Goal: Information Seeking & Learning: Learn about a topic

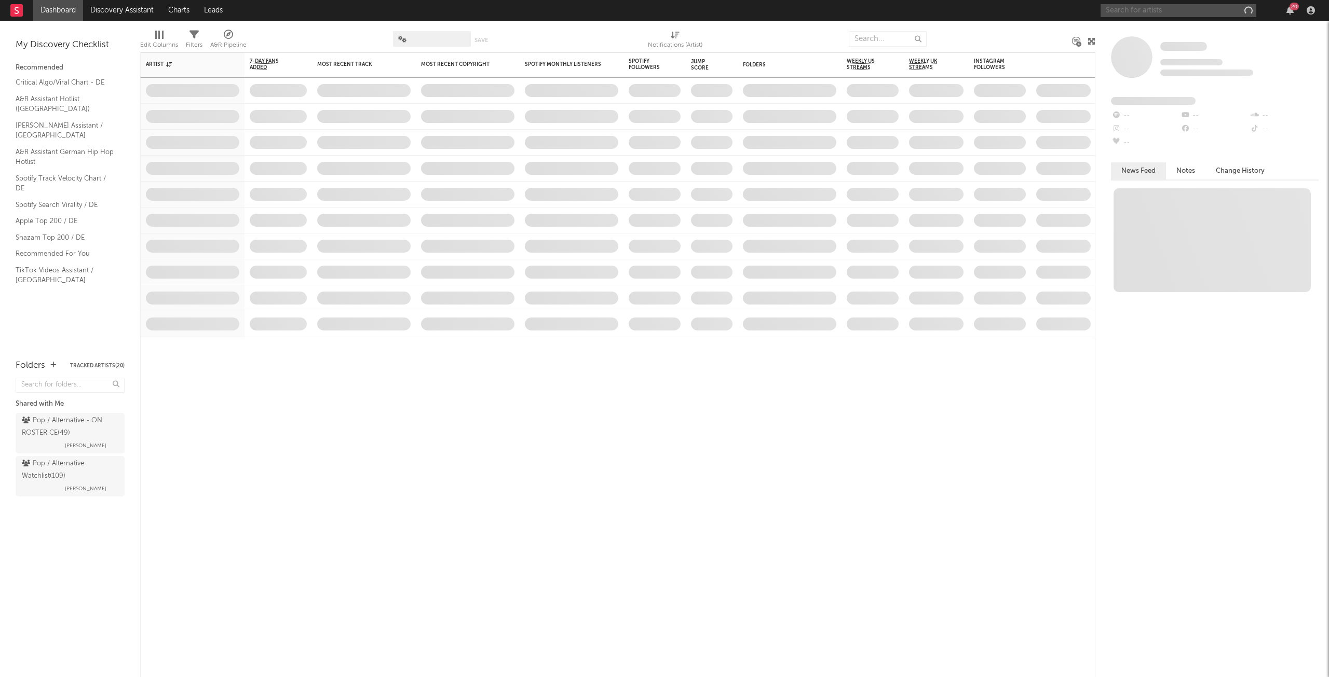
click at [1156, 8] on input "text" at bounding box center [1178, 10] width 156 height 13
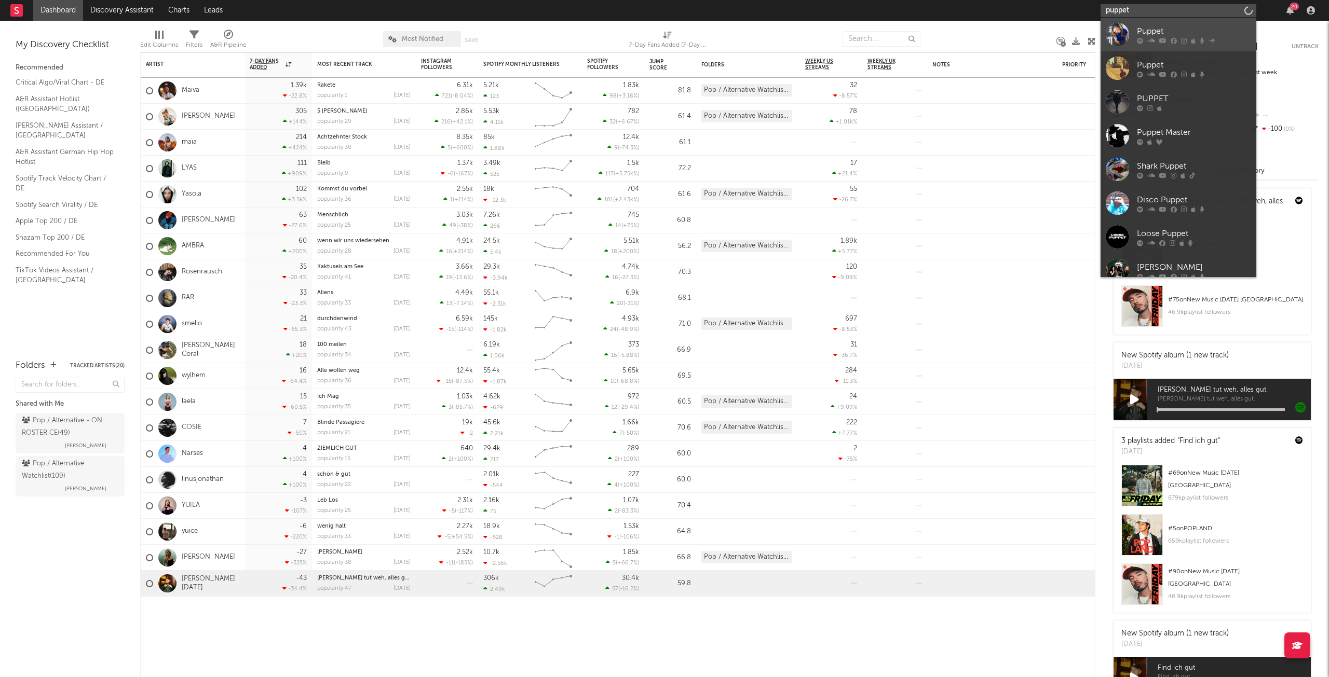
type input "puppet"
click at [1165, 38] on icon at bounding box center [1162, 40] width 7 height 6
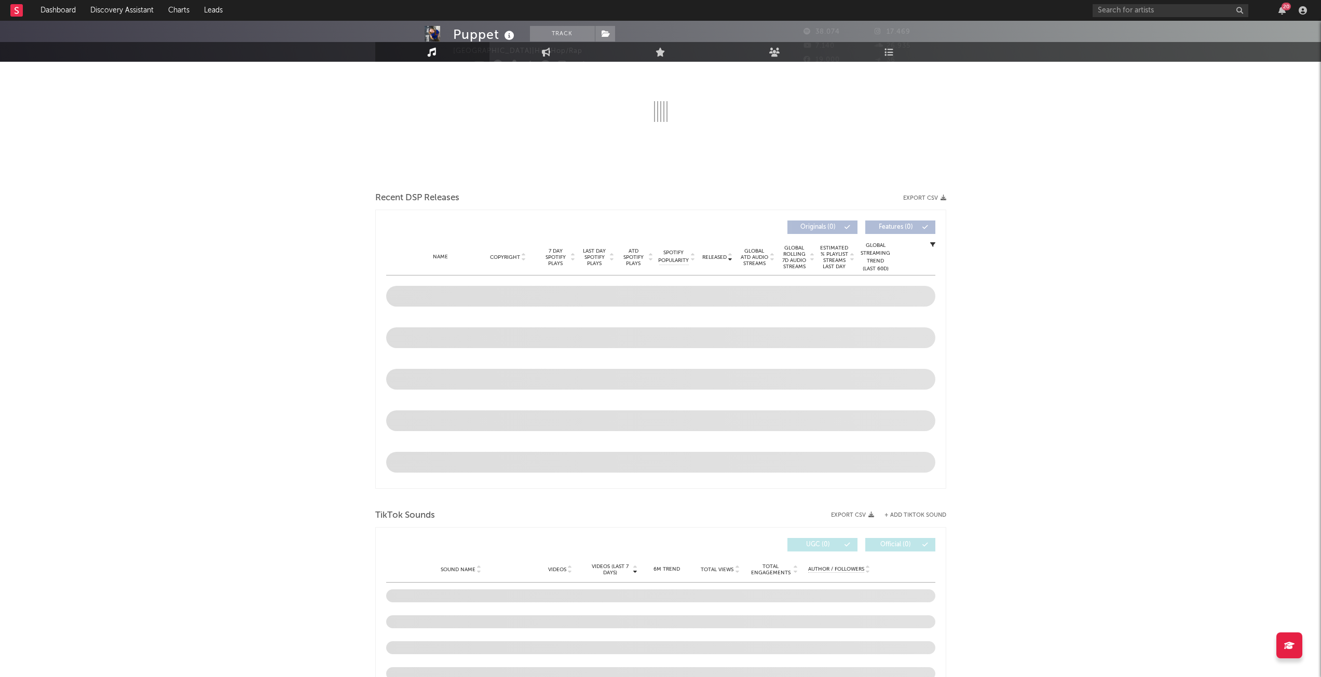
select select "6m"
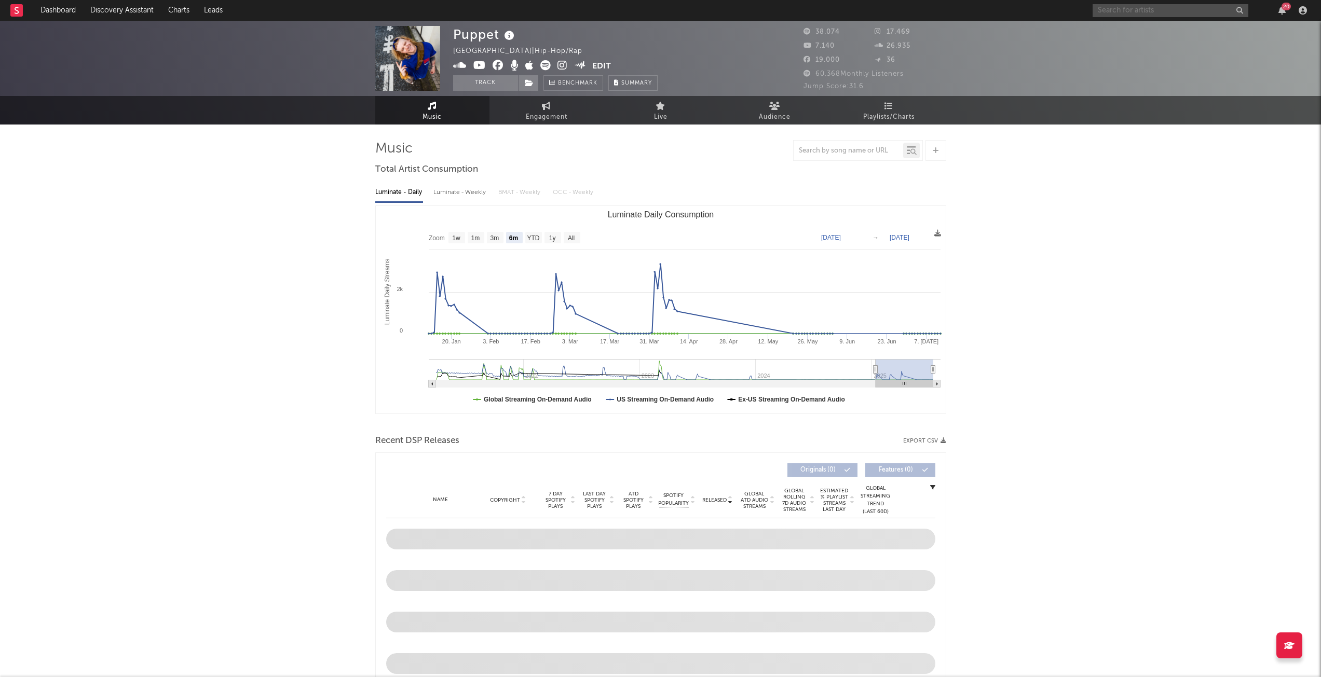
click at [1139, 8] on input "text" at bounding box center [1170, 10] width 156 height 13
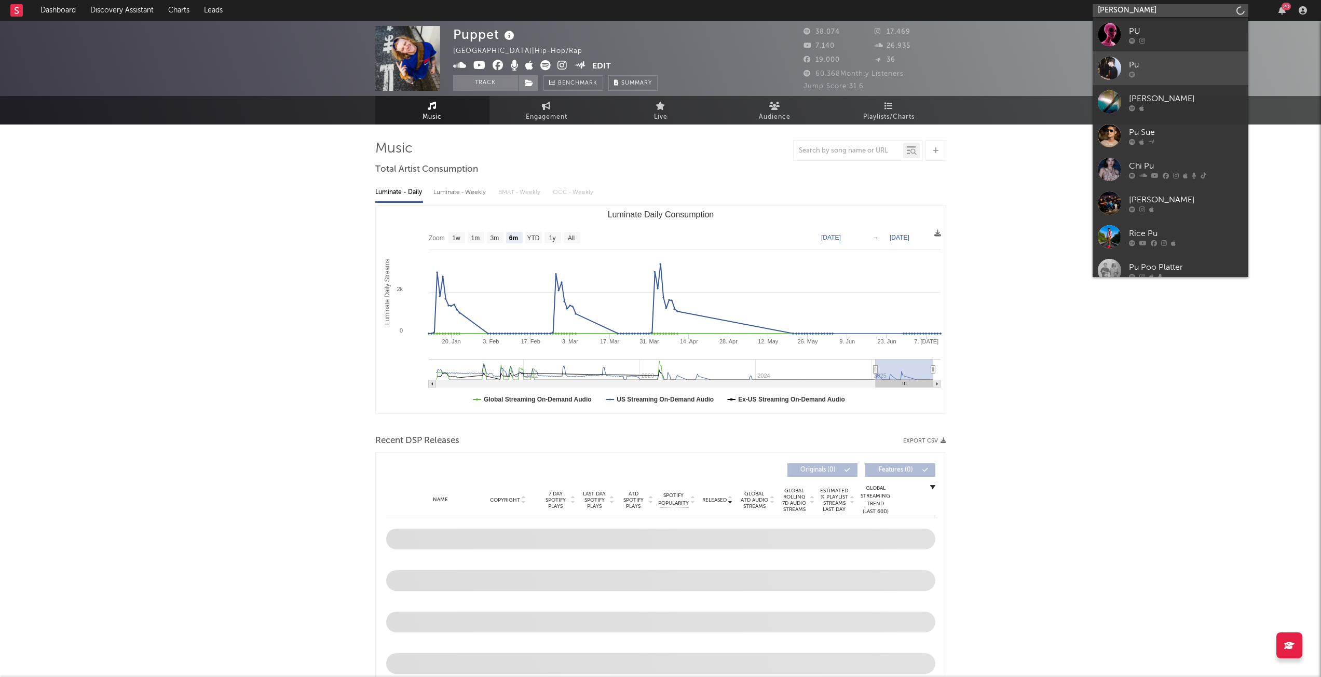
type input "puppet"
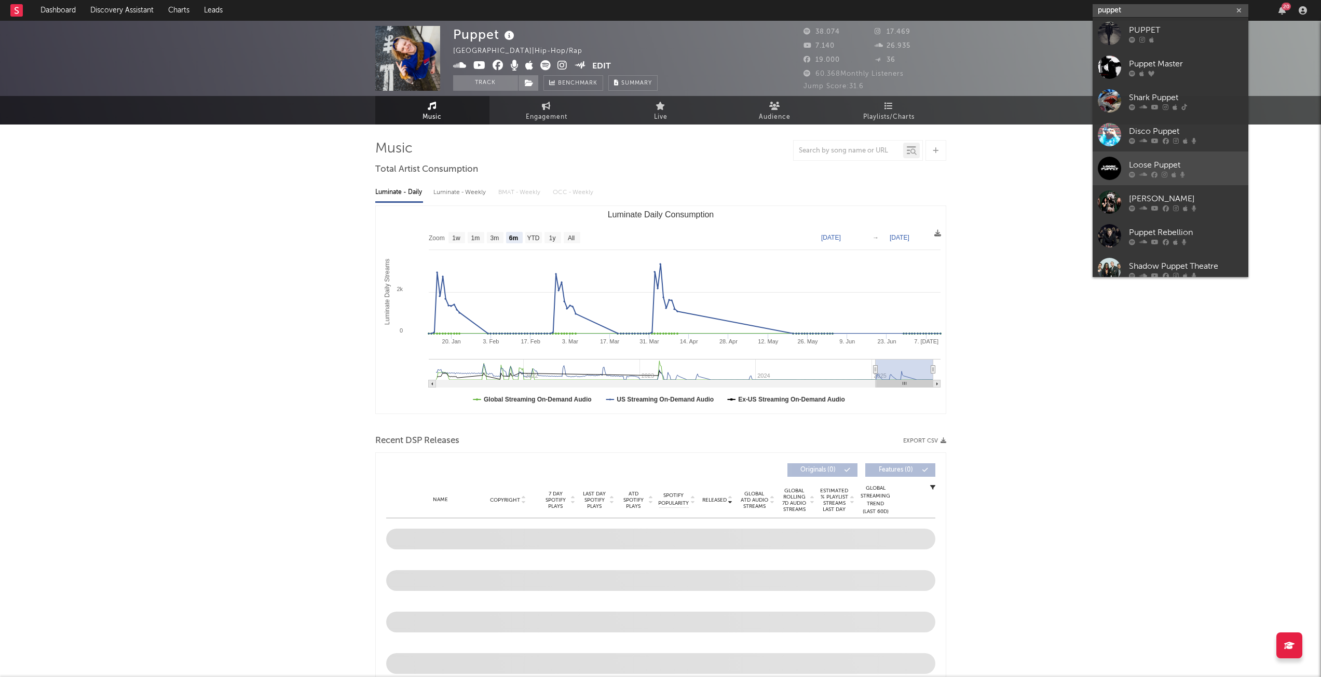
scroll to position [78, 0]
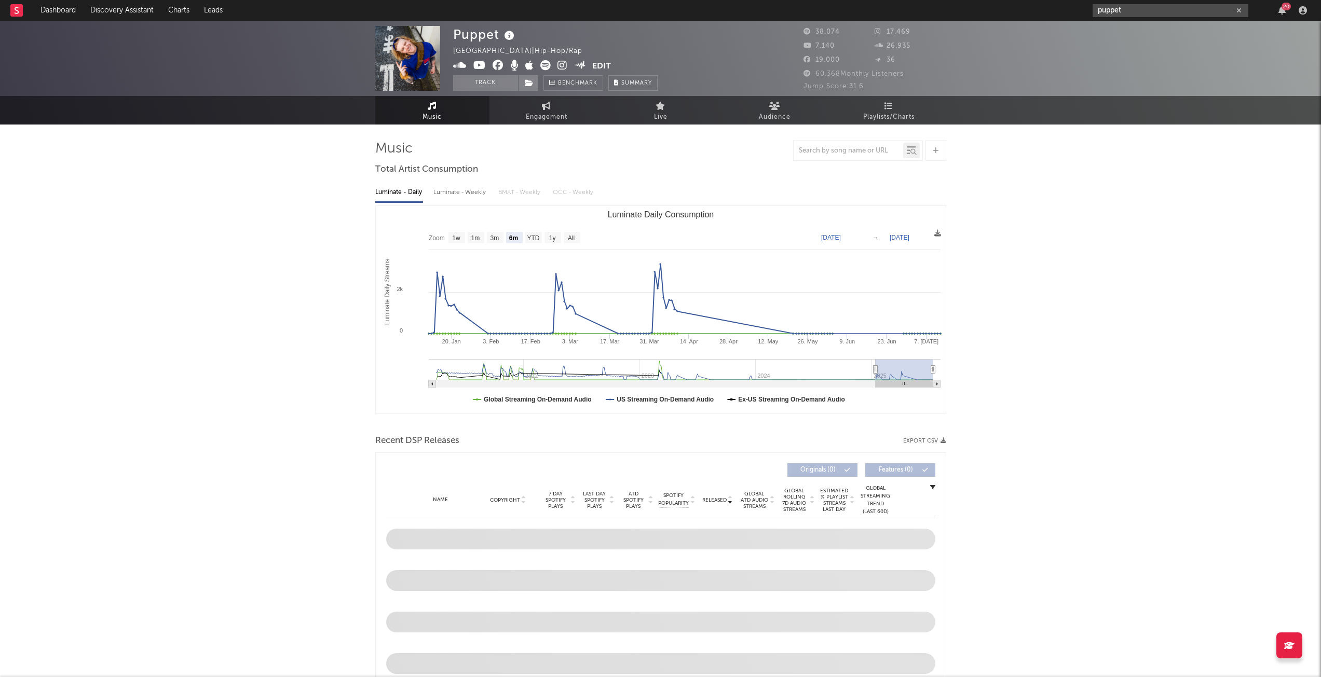
click at [1237, 12] on icon "button" at bounding box center [1238, 10] width 5 height 7
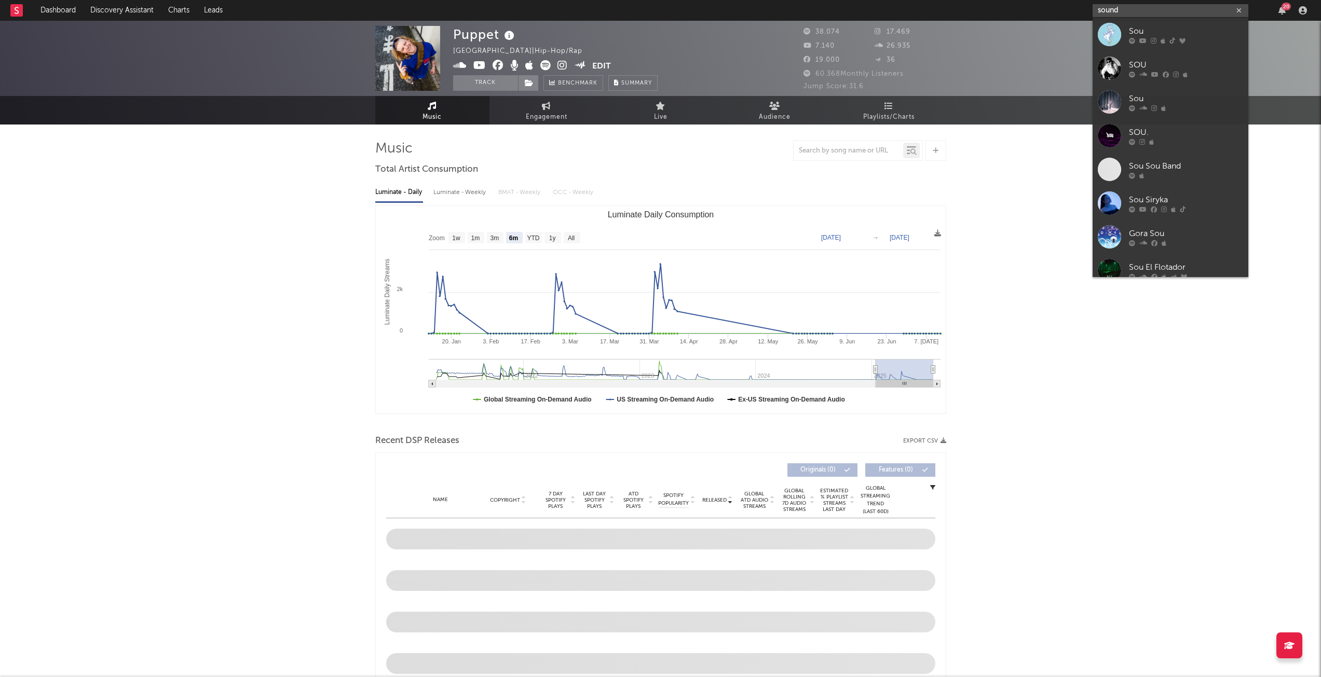
type input "soundz"
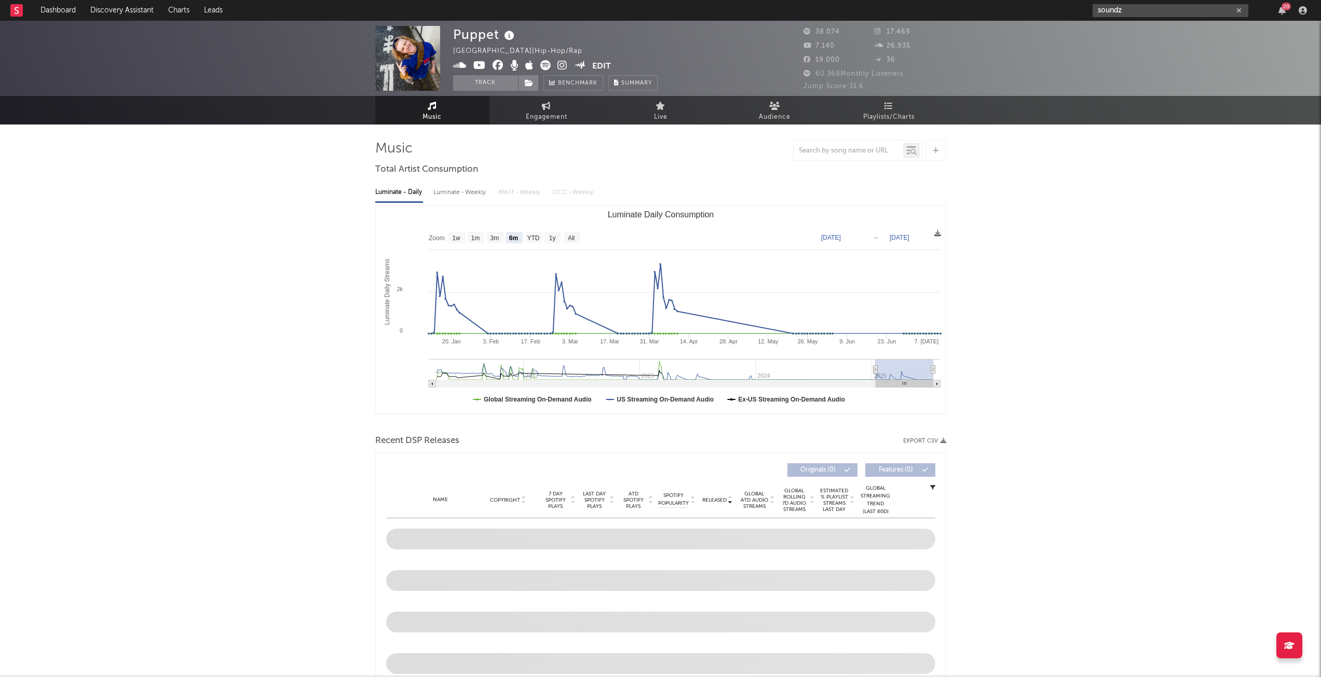
click at [1237, 12] on icon "button" at bounding box center [1238, 10] width 5 height 7
click at [58, 11] on link "Dashboard" at bounding box center [58, 10] width 50 height 21
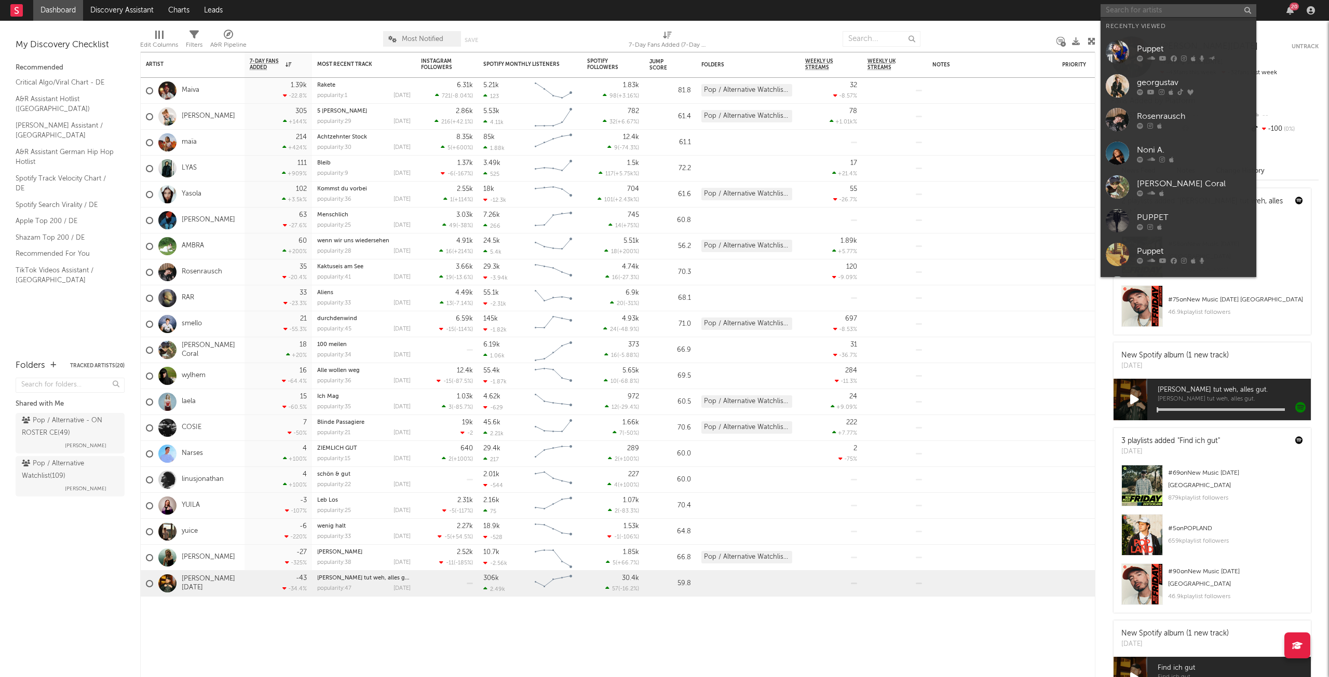
click at [1138, 12] on input "text" at bounding box center [1178, 10] width 156 height 13
click at [1151, 81] on div "georgustav" at bounding box center [1194, 82] width 114 height 12
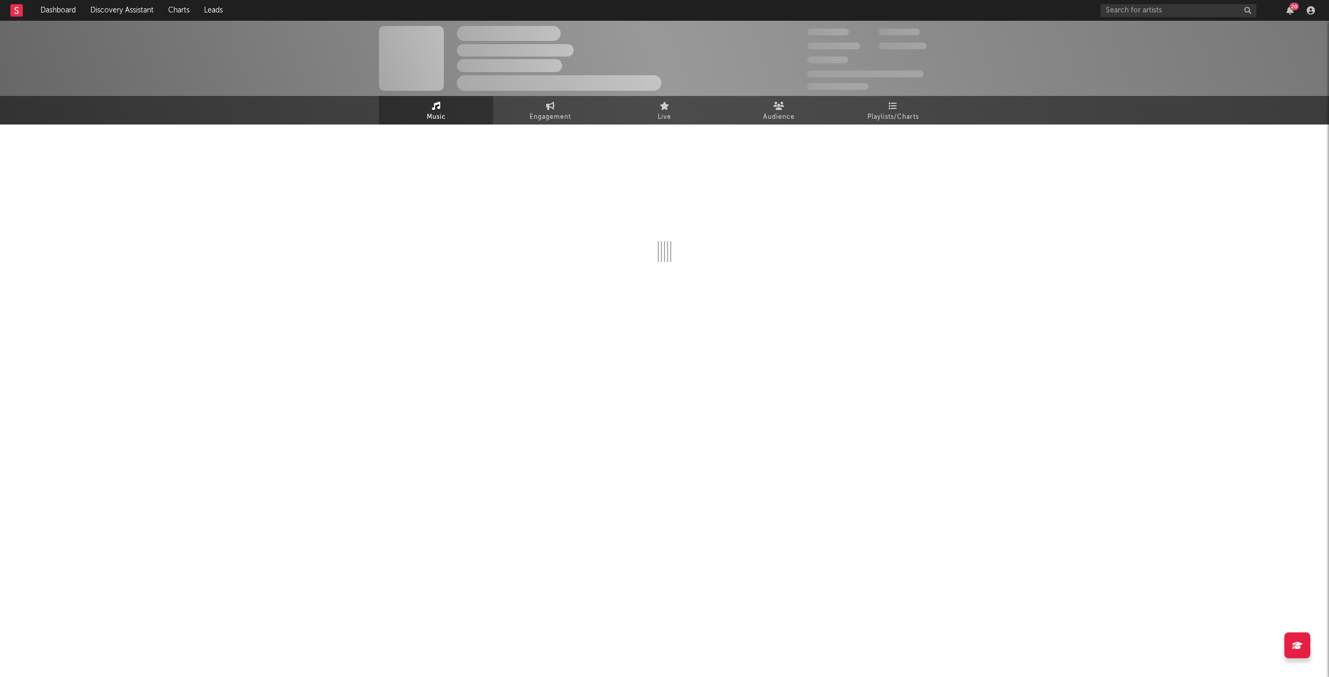
select select "6m"
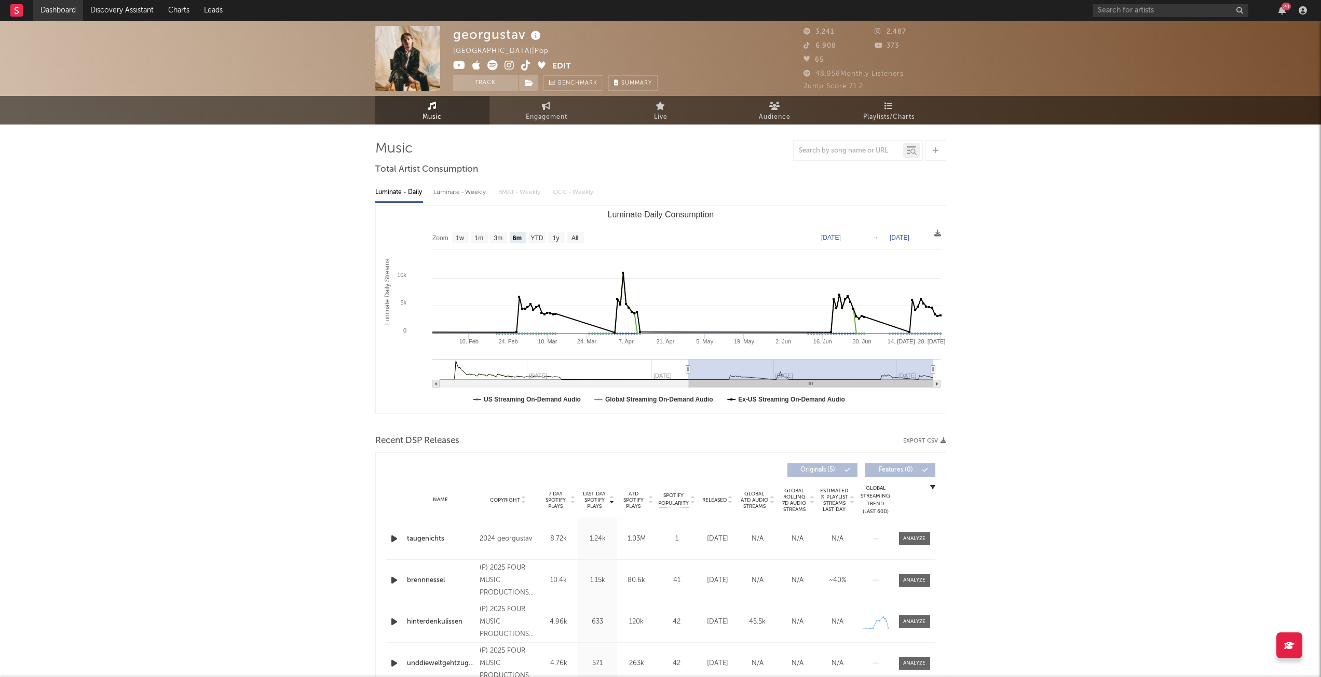
click at [71, 12] on link "Dashboard" at bounding box center [58, 10] width 50 height 21
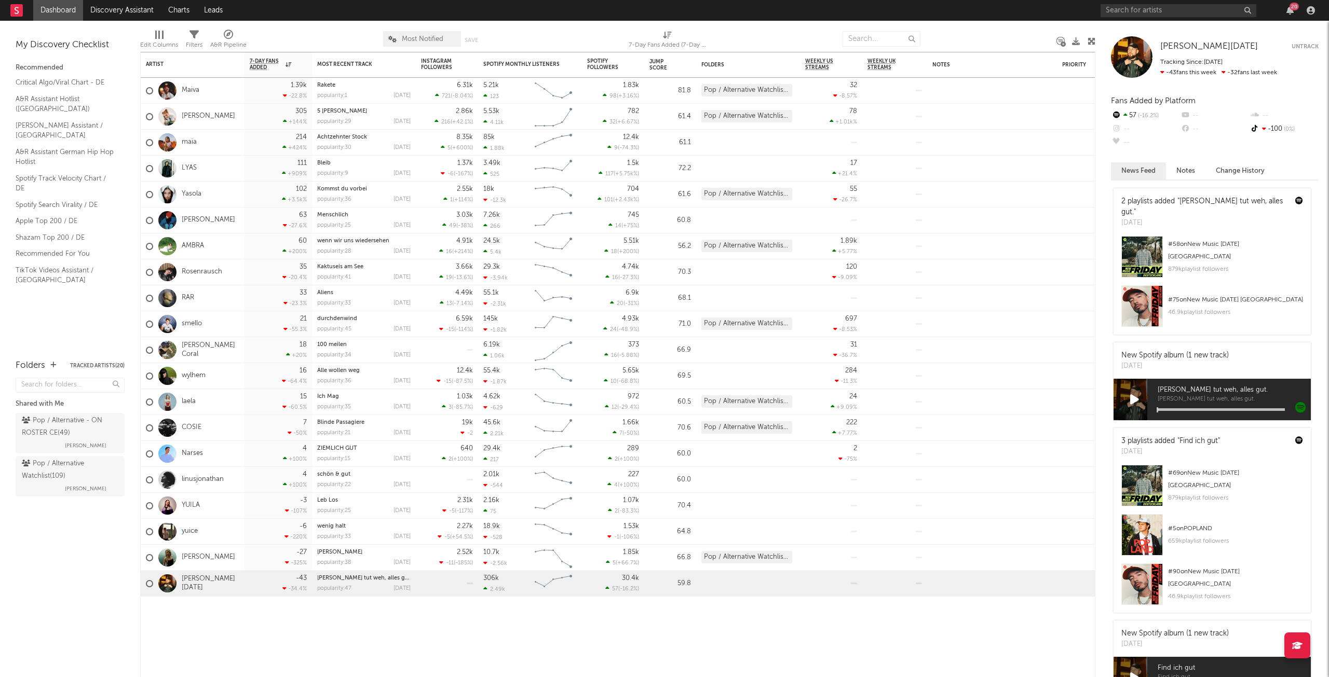
click at [194, 430] on link "COSIE" at bounding box center [192, 427] width 20 height 9
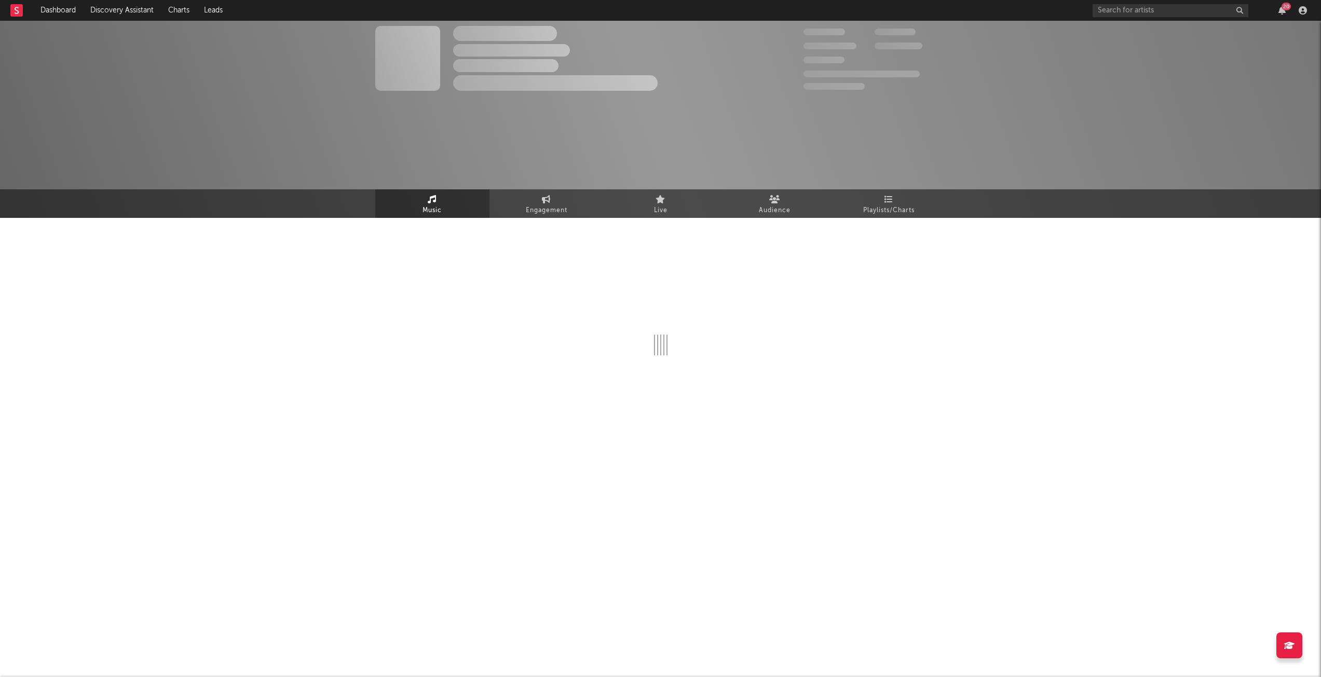
select select "6m"
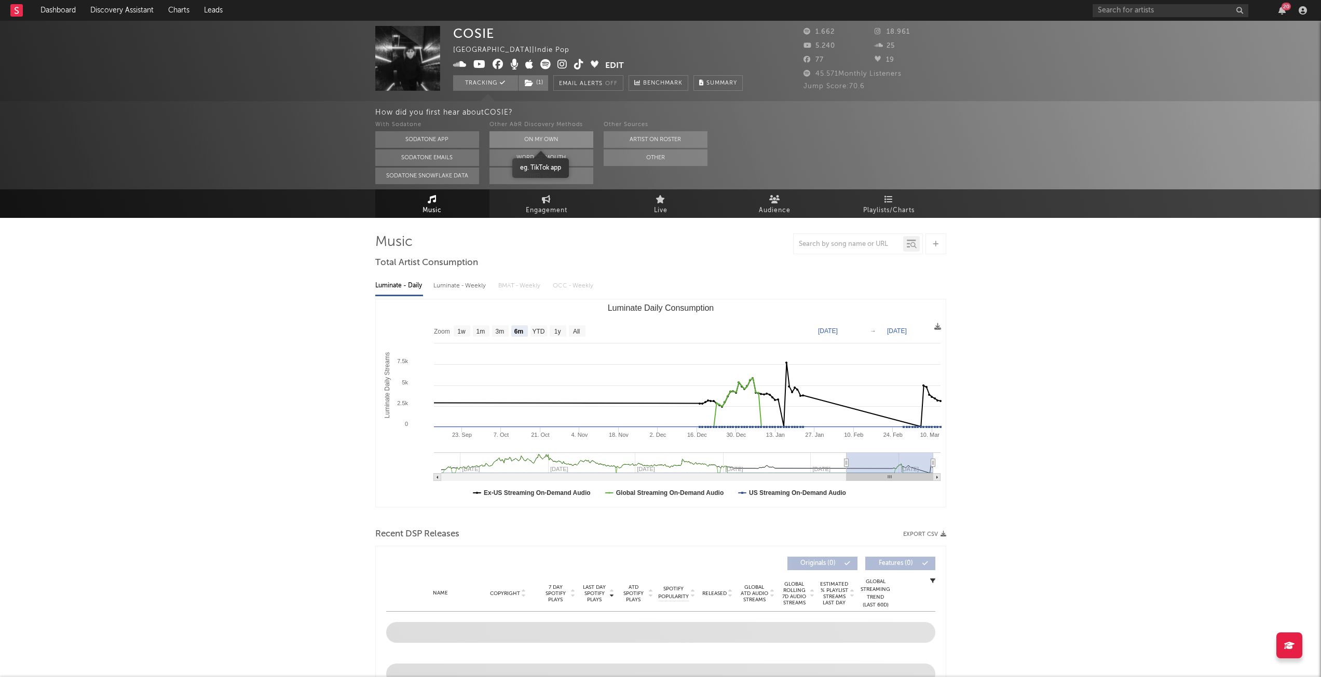
click at [575, 143] on button "On My Own" at bounding box center [541, 139] width 104 height 17
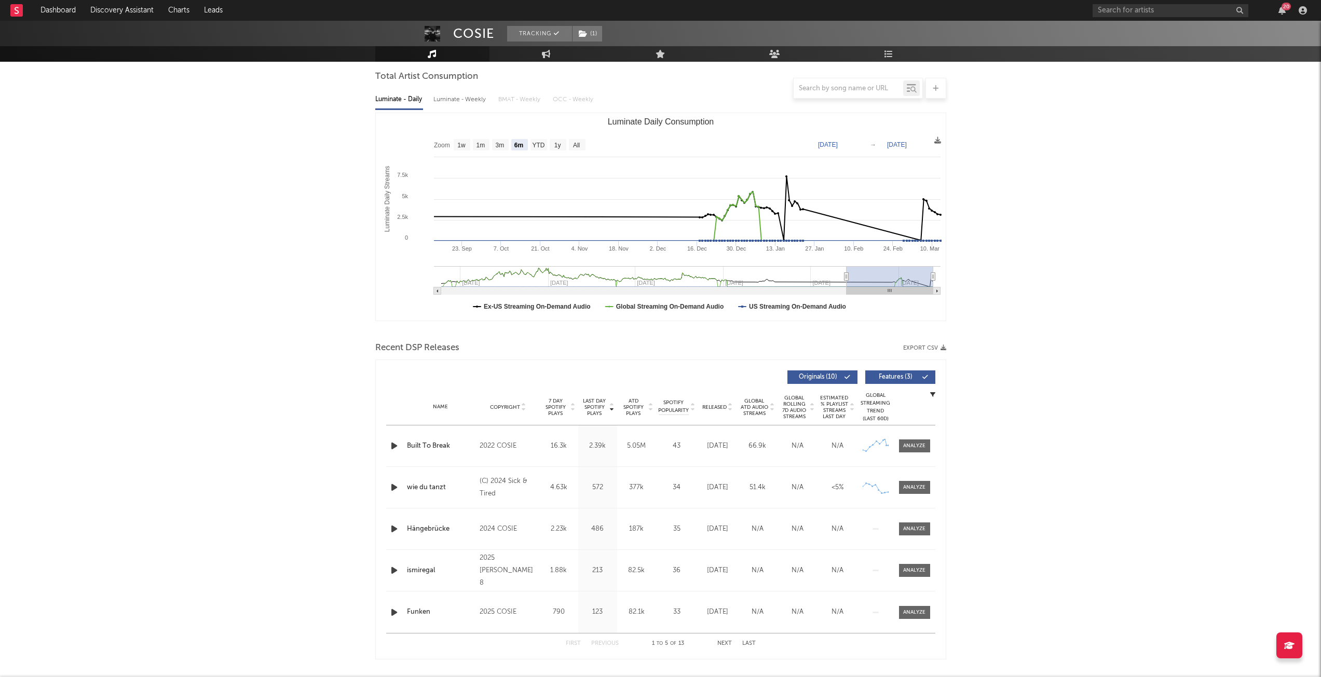
scroll to position [104, 0]
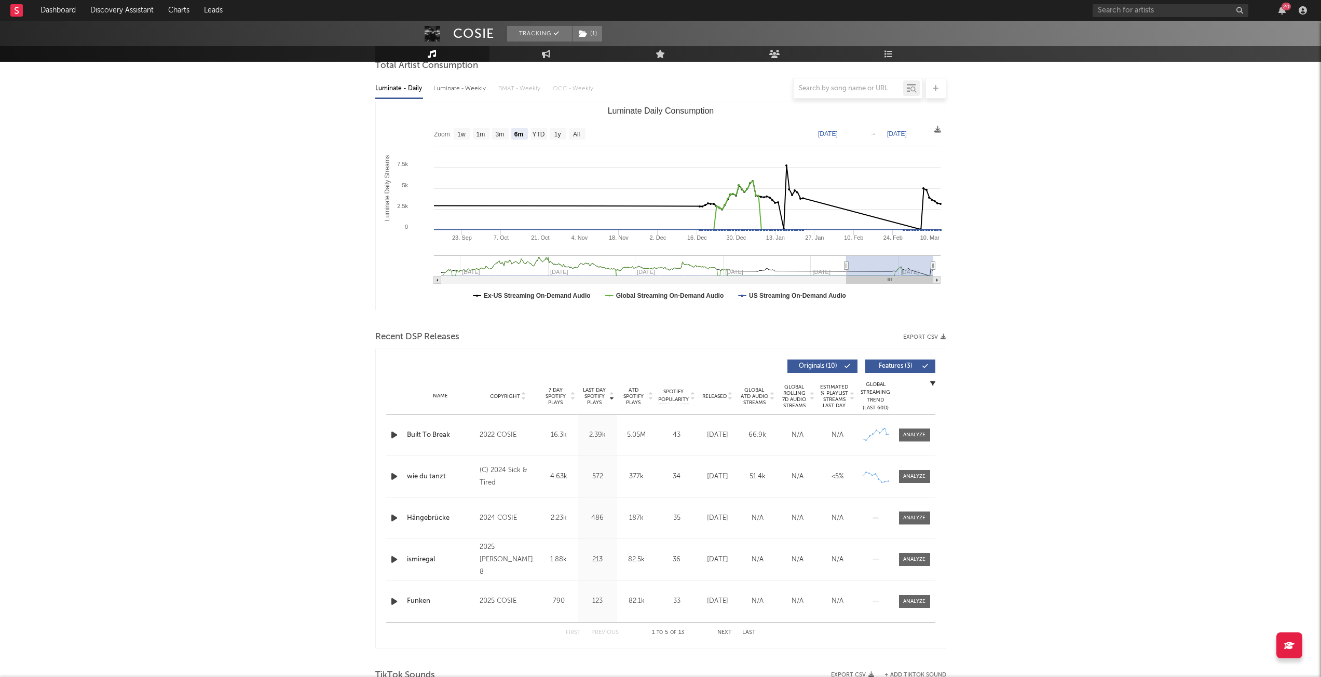
click at [730, 399] on icon at bounding box center [730, 398] width 5 height 4
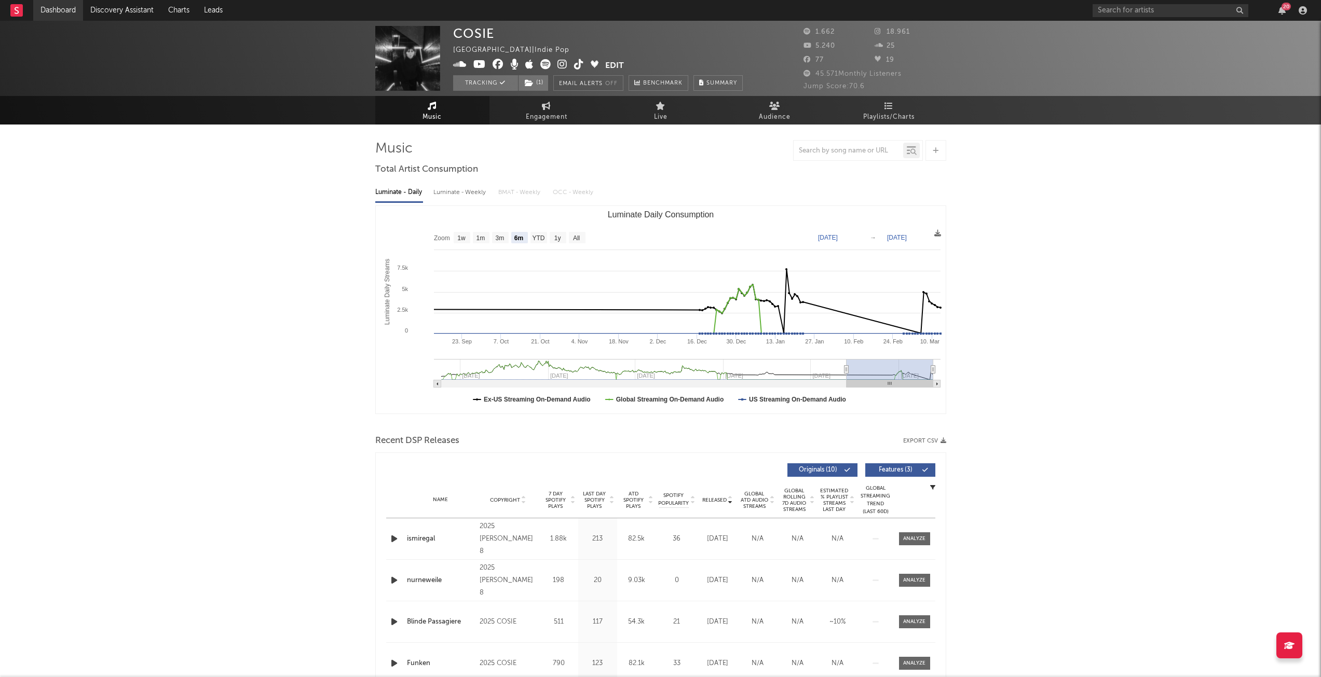
click at [69, 13] on link "Dashboard" at bounding box center [58, 10] width 50 height 21
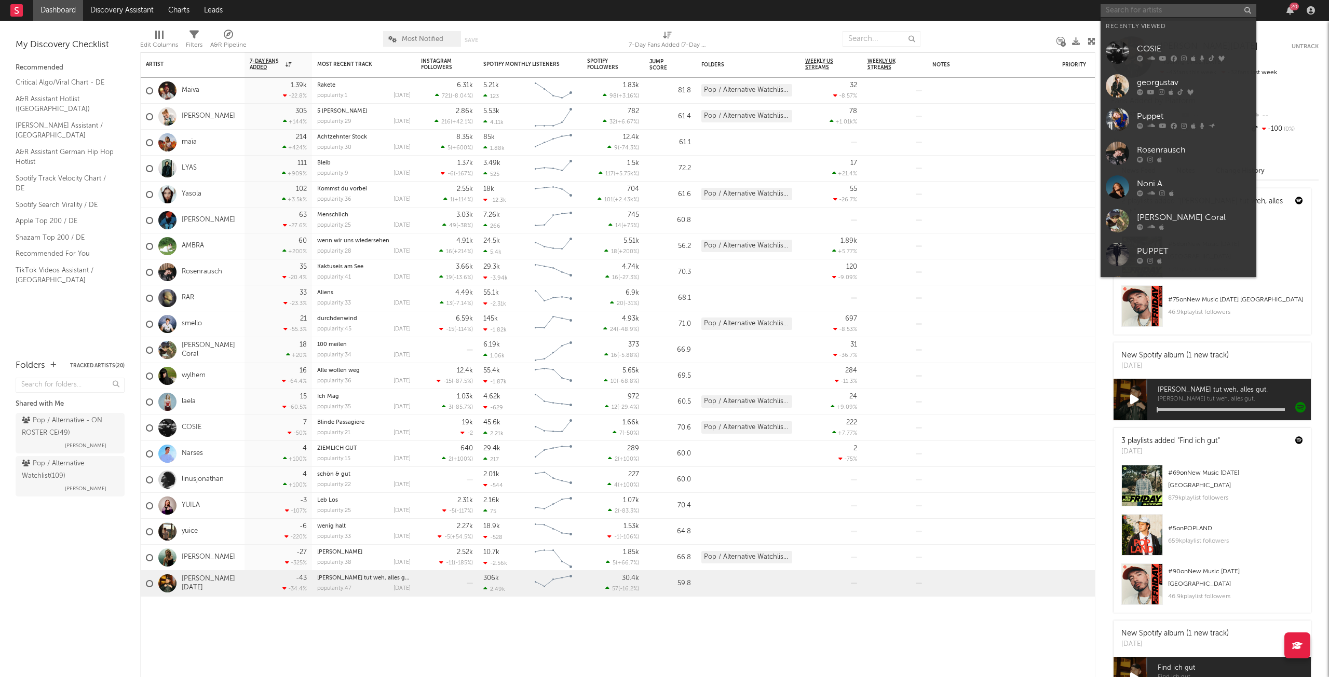
click at [1202, 13] on input "text" at bounding box center [1178, 10] width 156 height 13
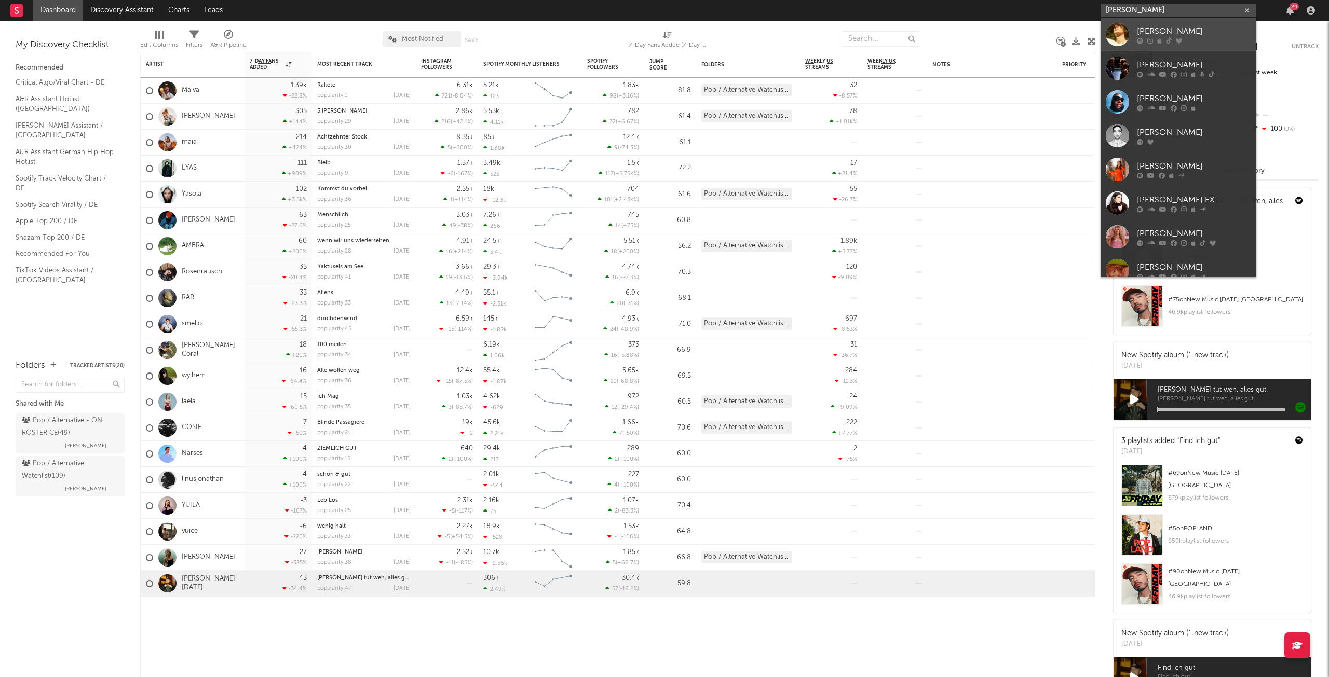
type input "[PERSON_NAME]"
click at [1176, 26] on div "[PERSON_NAME]" at bounding box center [1194, 31] width 114 height 12
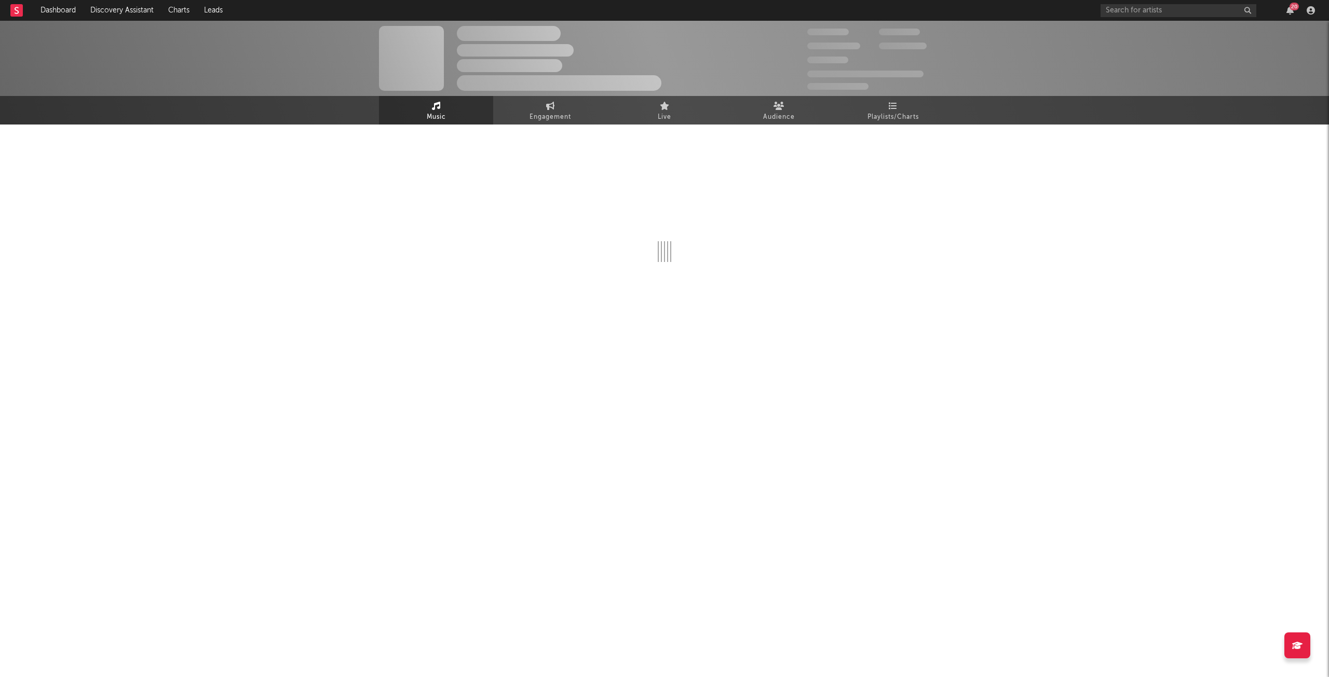
select select "1w"
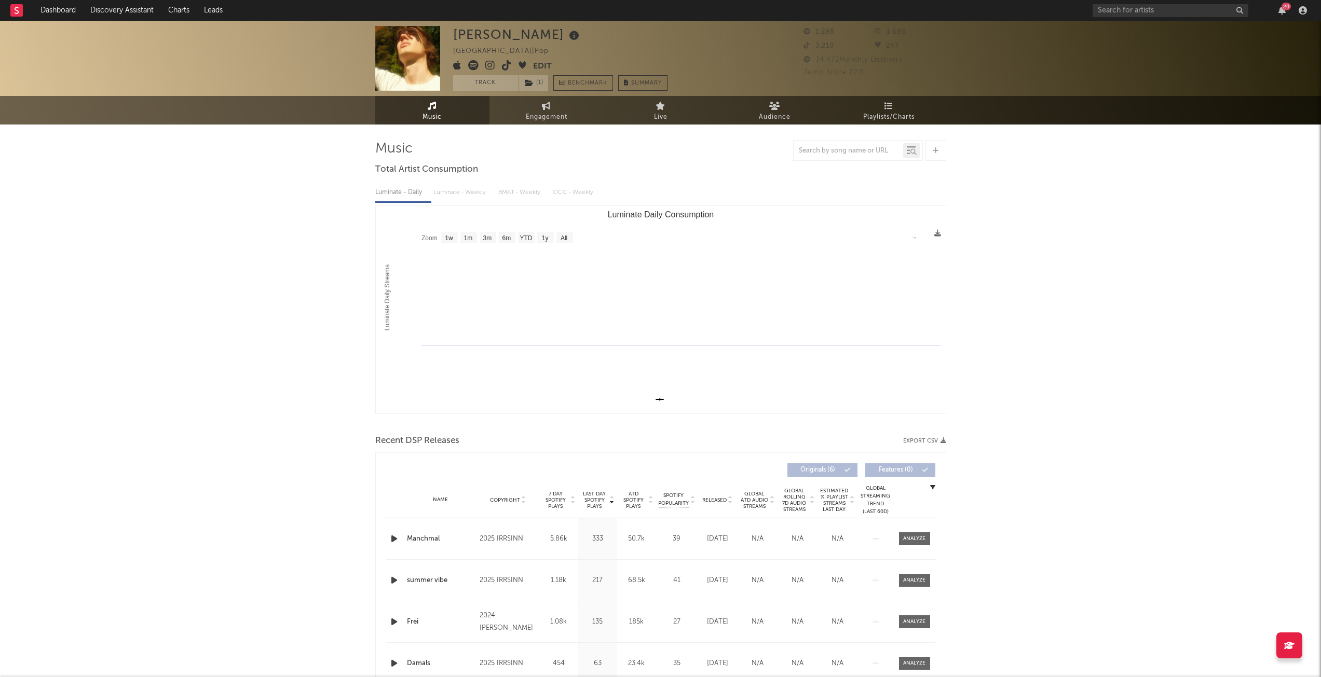
drag, startPoint x: 1016, startPoint y: 309, endPoint x: 1022, endPoint y: 336, distance: 27.6
click at [1018, 321] on div "[PERSON_NAME] Germany | Pop Edit Track ( 1 ) Benchmark Summary 1.298 1.685 3.21…" at bounding box center [660, 616] width 1321 height 1190
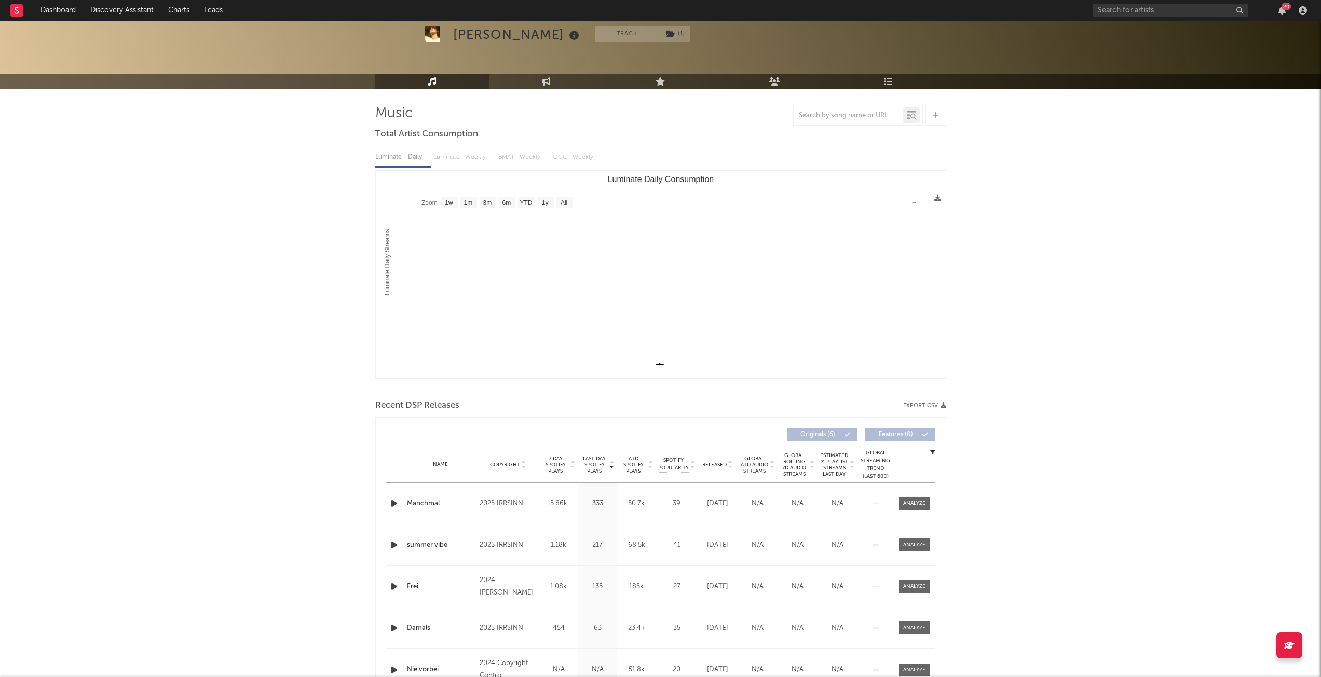
scroll to position [52, 0]
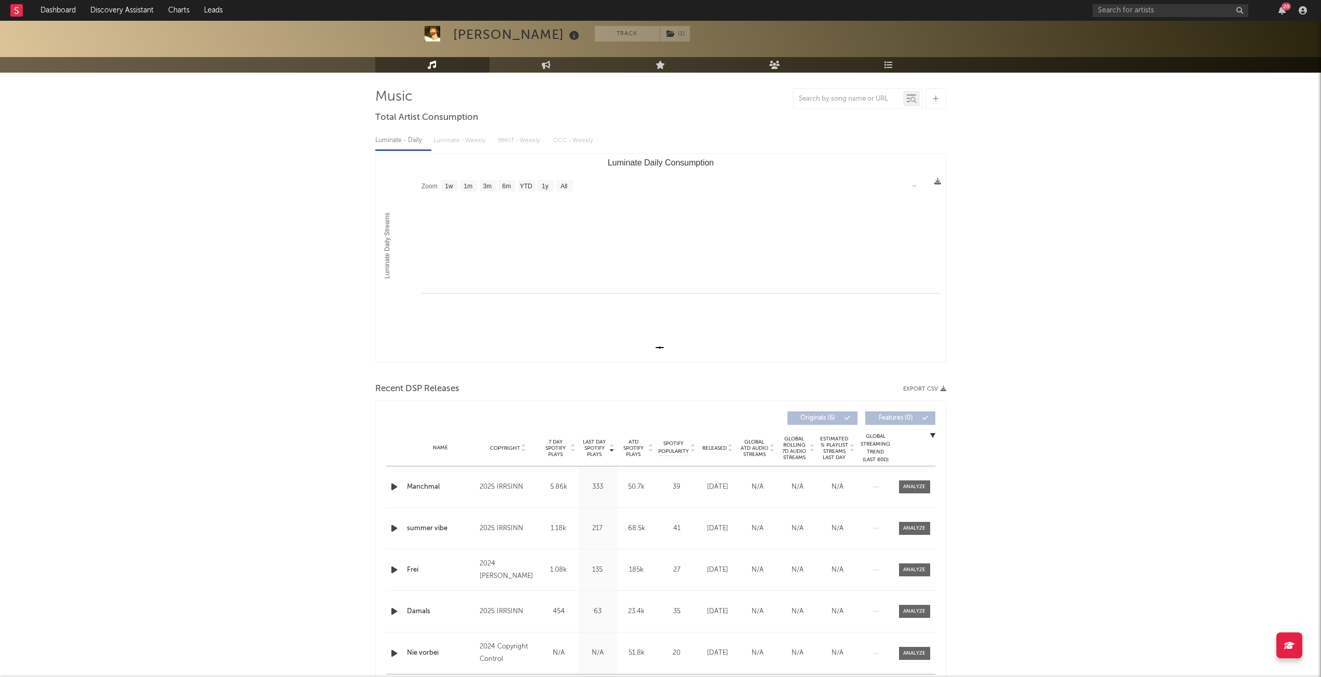
click at [731, 450] on icon at bounding box center [730, 450] width 5 height 4
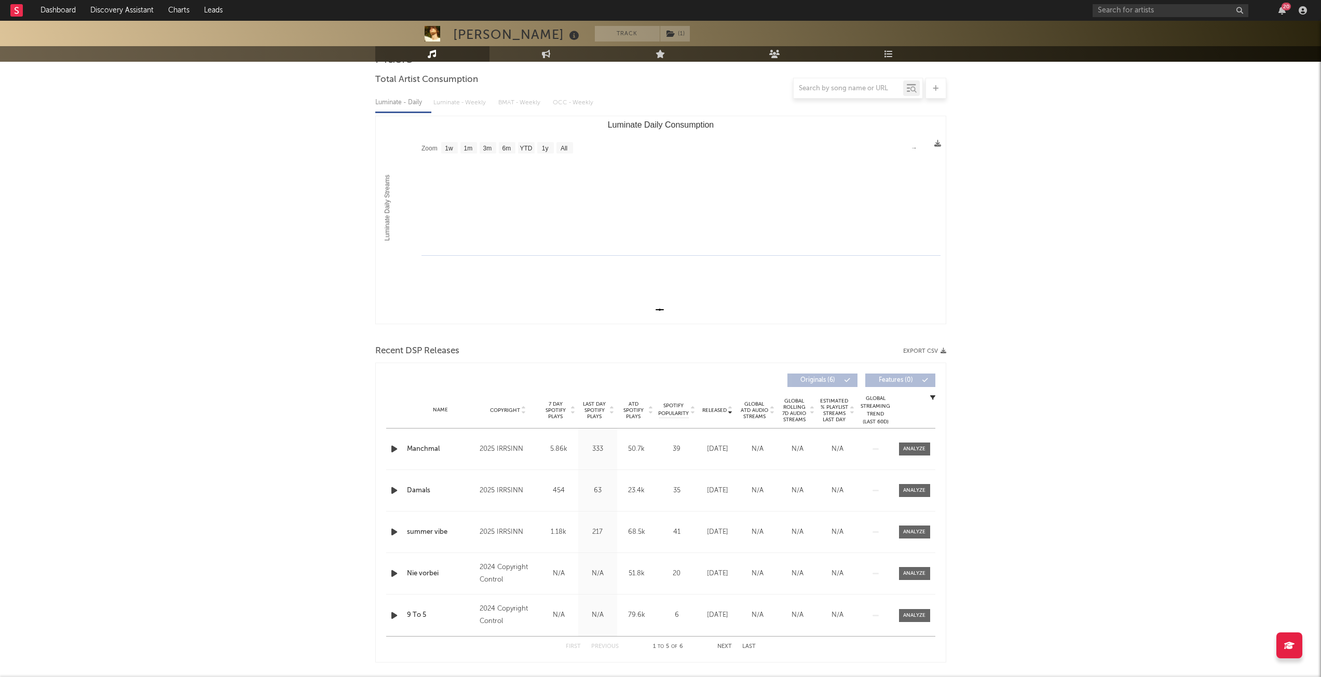
scroll to position [0, 0]
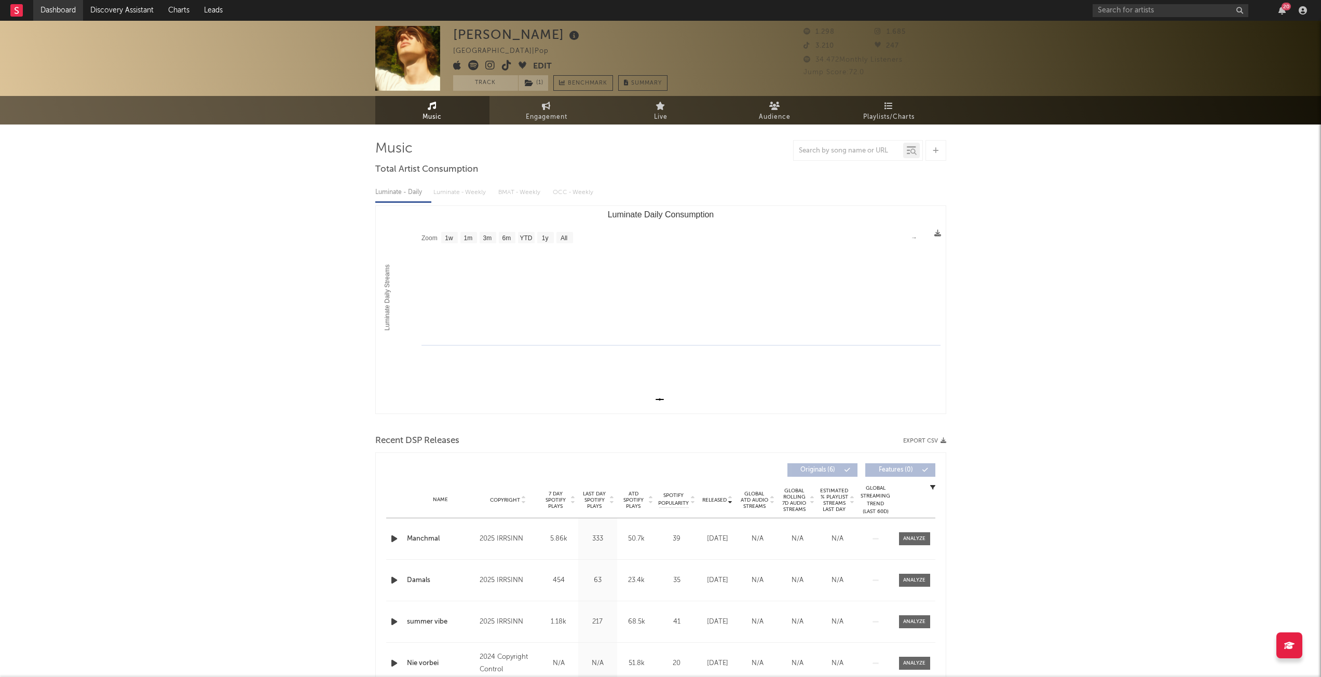
click at [59, 3] on link "Dashboard" at bounding box center [58, 10] width 50 height 21
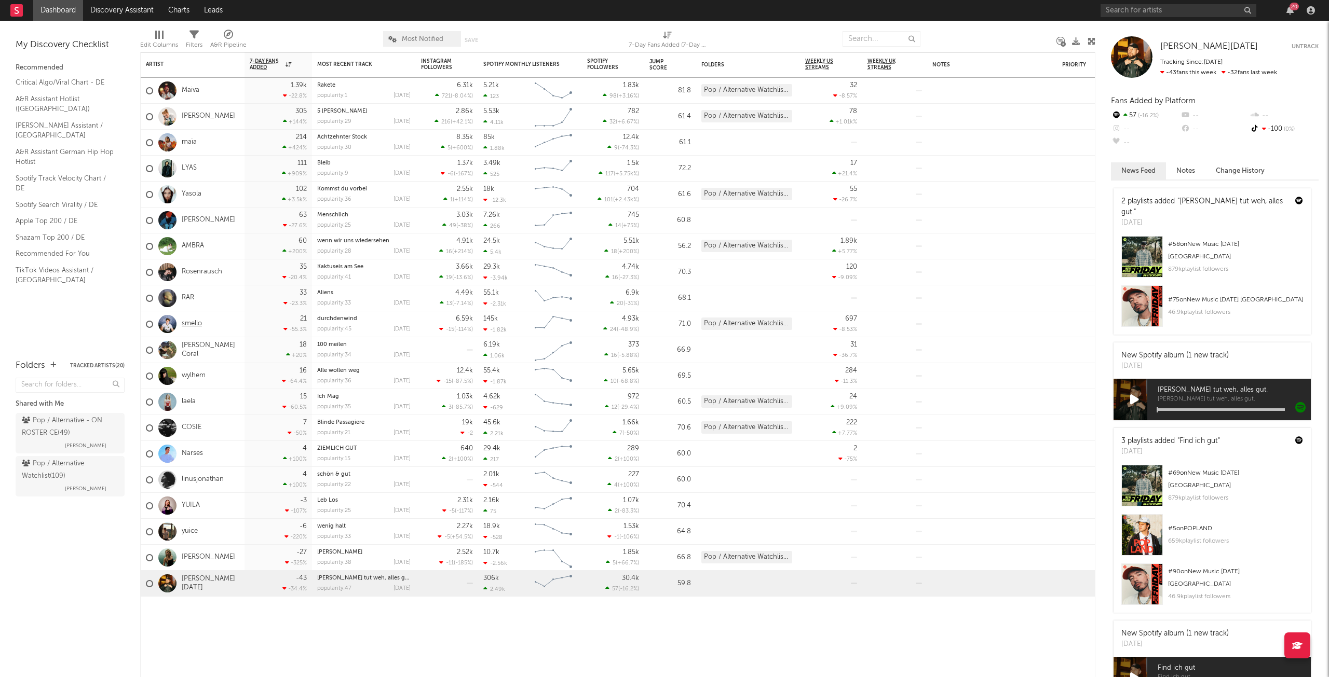
click at [195, 322] on link "smello" at bounding box center [192, 324] width 20 height 9
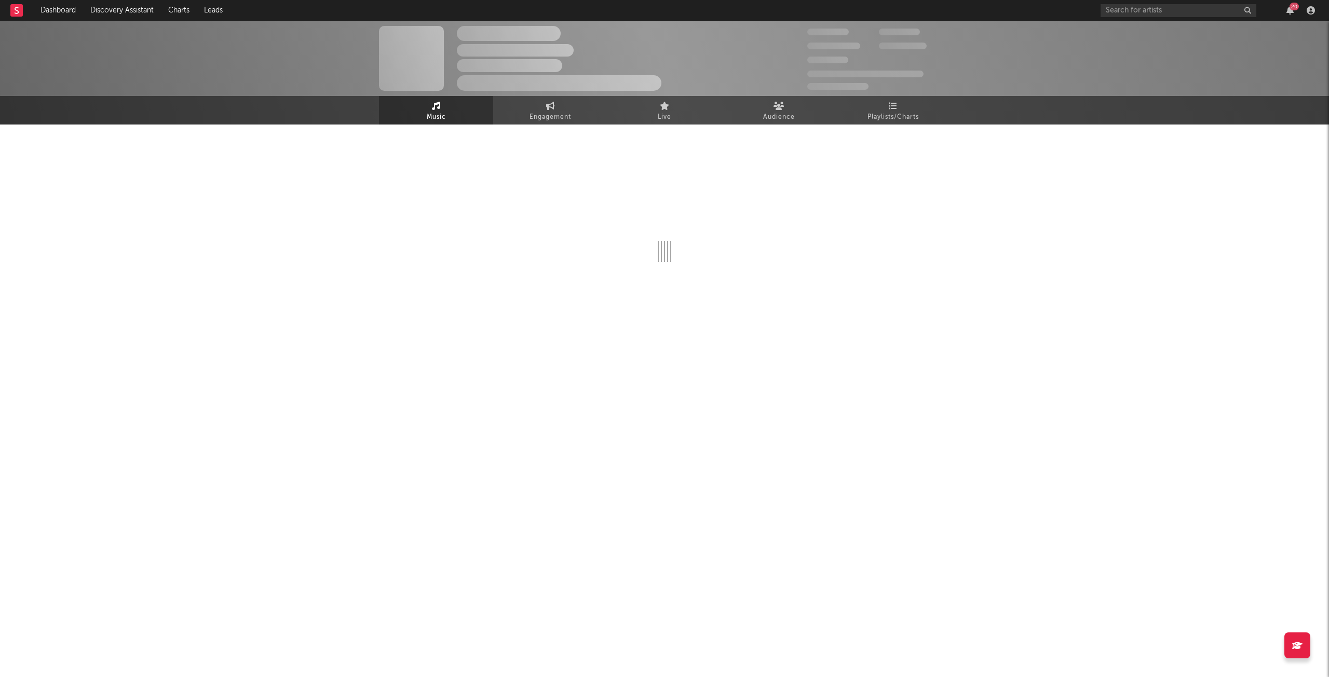
select select "6m"
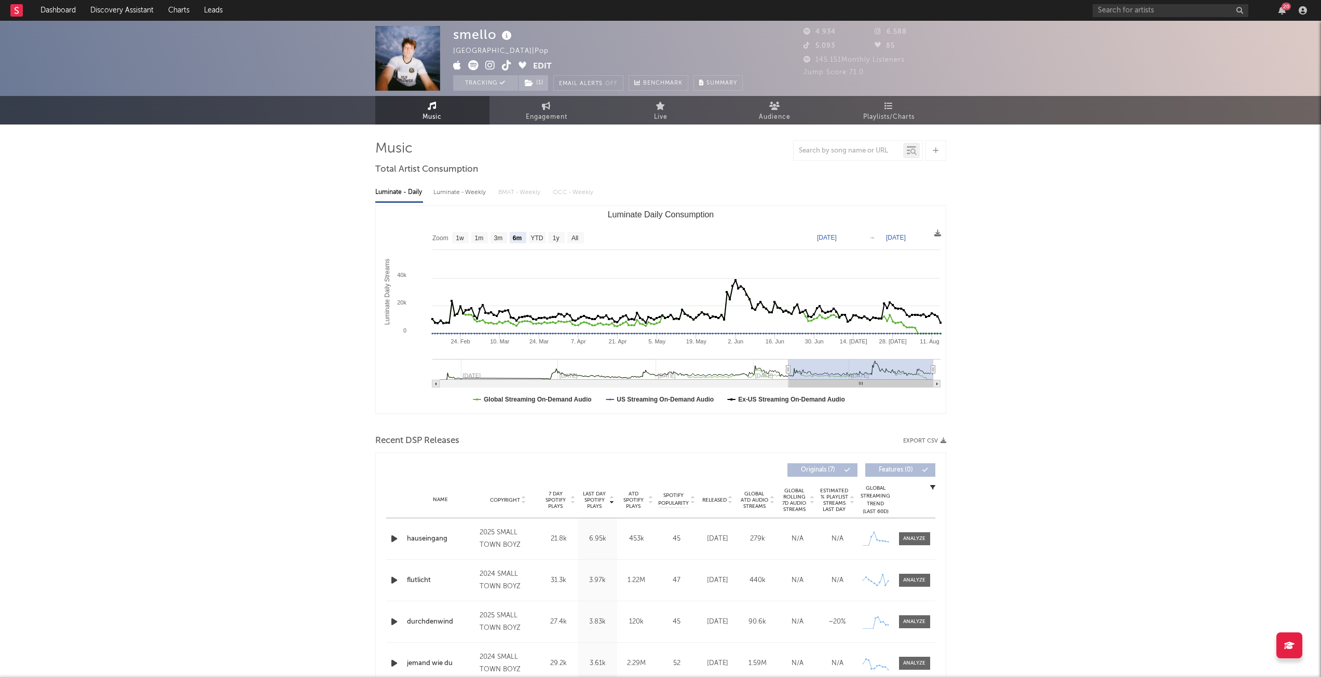
click at [731, 501] on icon at bounding box center [730, 502] width 5 height 4
click at [59, 9] on link "Dashboard" at bounding box center [58, 10] width 50 height 21
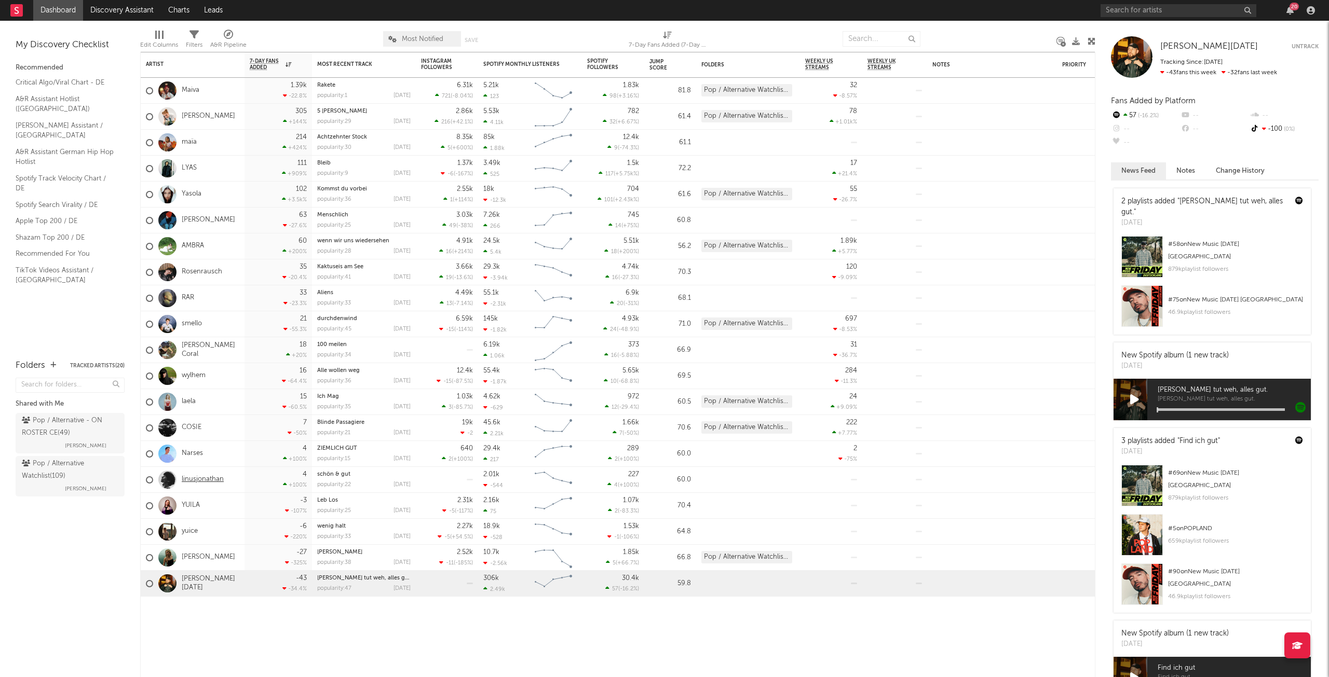
click at [212, 479] on link "linusjonathan" at bounding box center [203, 479] width 42 height 9
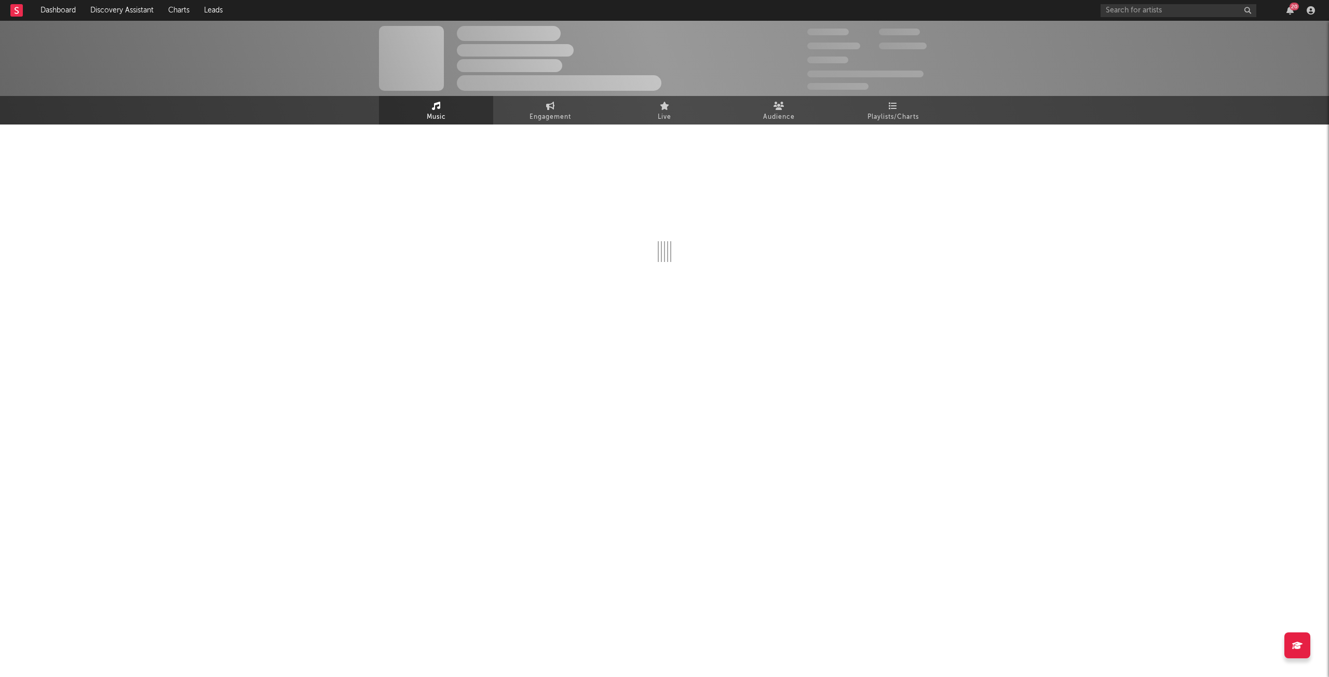
select select "1w"
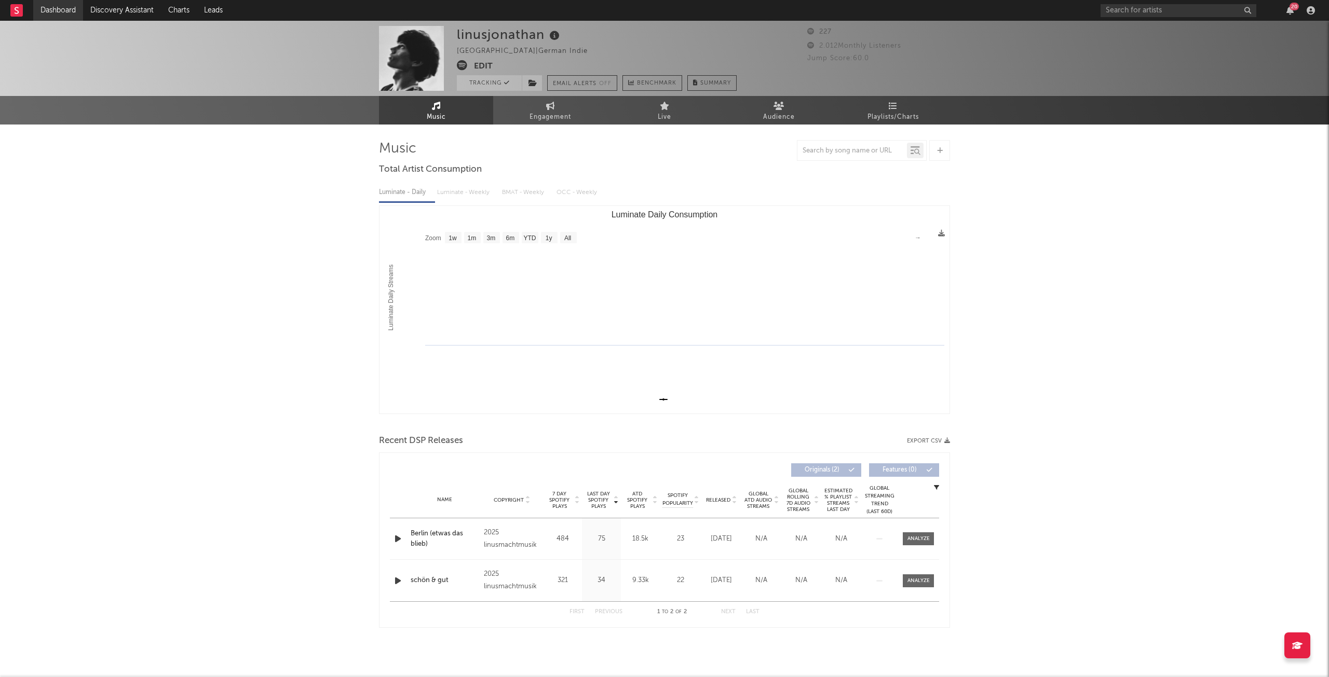
click at [68, 7] on link "Dashboard" at bounding box center [58, 10] width 50 height 21
